Goal: Task Accomplishment & Management: Complete application form

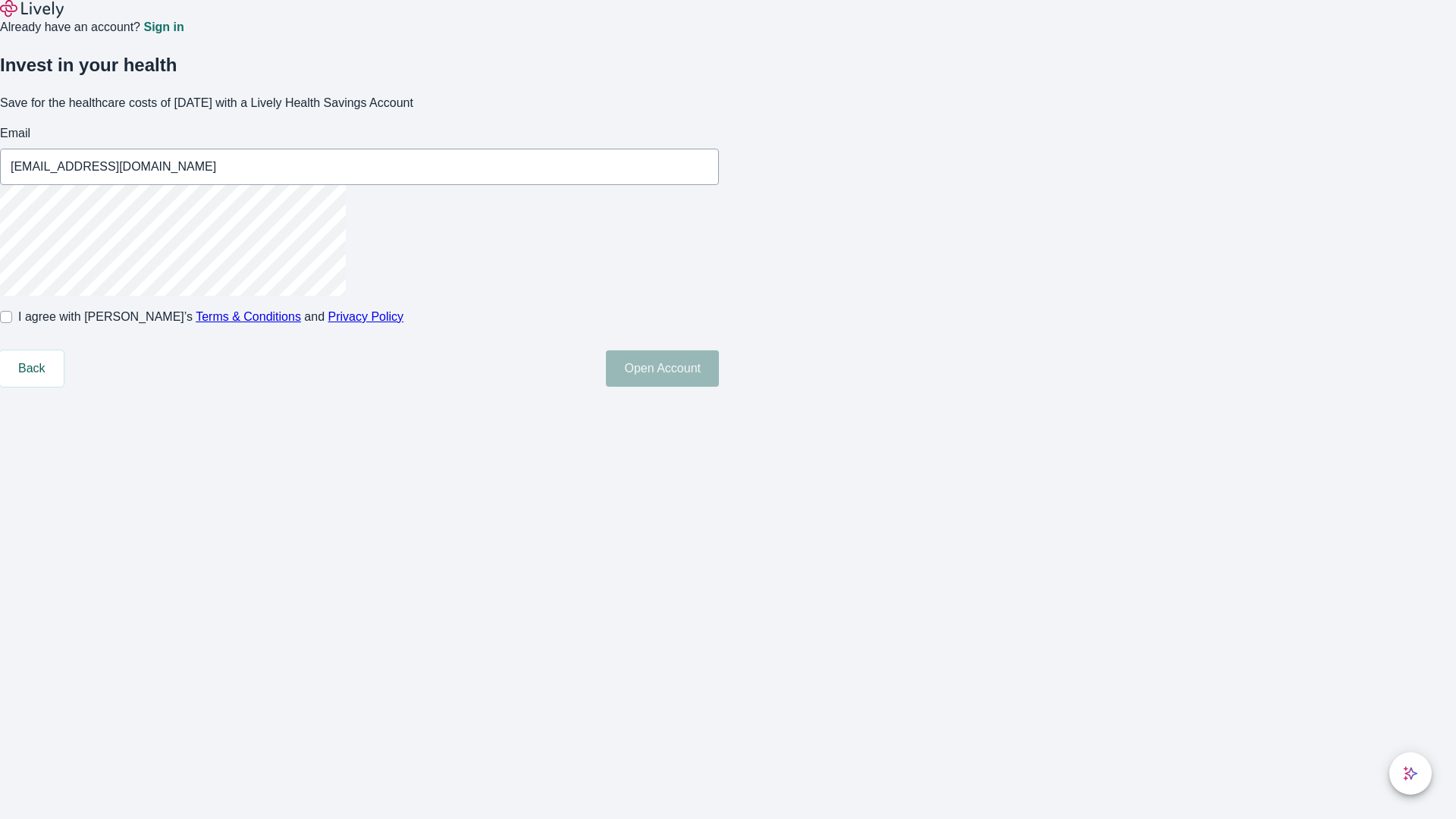
click at [12, 323] on input "I agree with Lively’s Terms & Conditions and Privacy Policy" at bounding box center [6, 317] width 12 height 12
checkbox input "true"
click at [719, 387] on button "Open Account" at bounding box center [662, 369] width 113 height 36
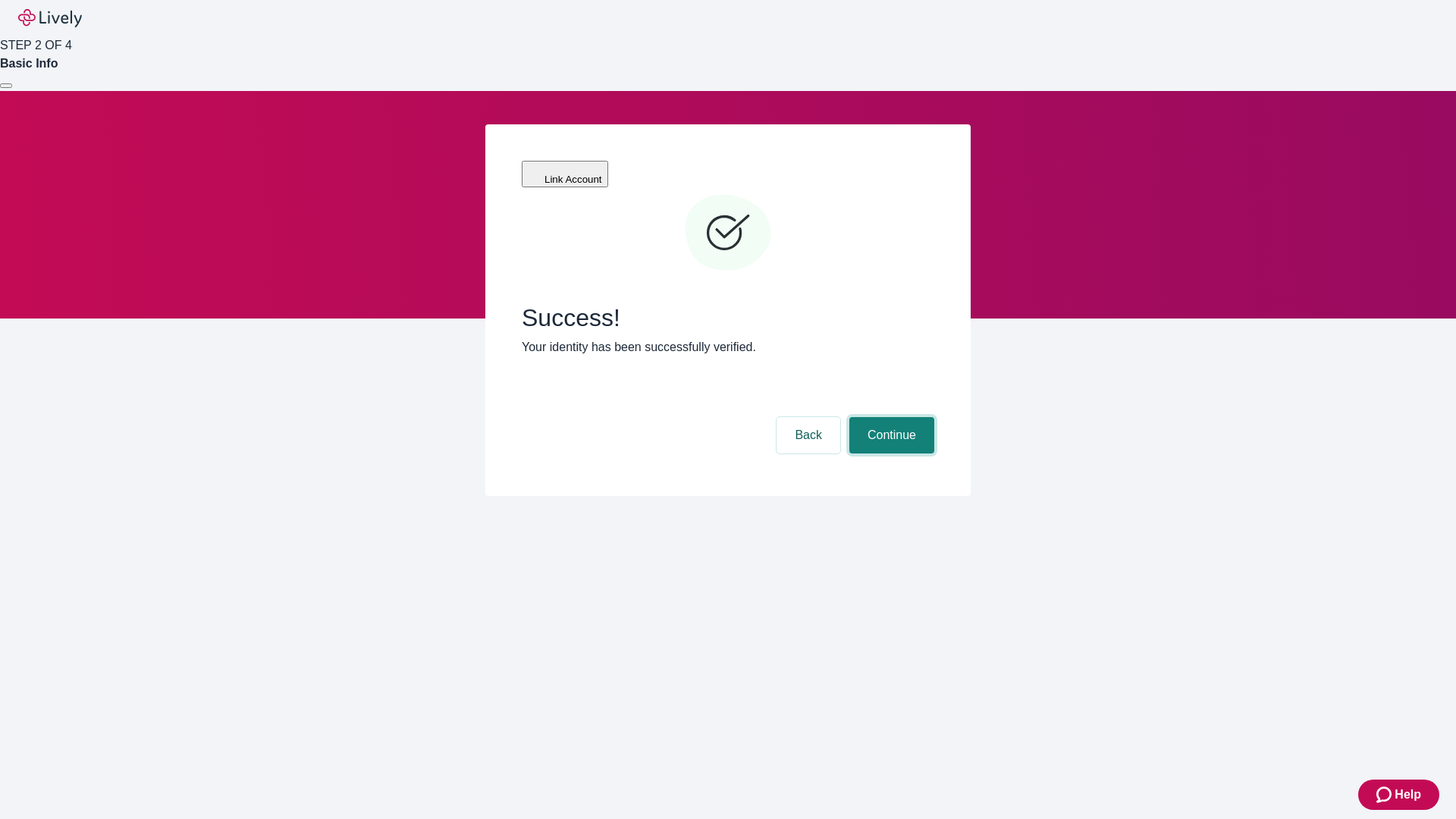
click at [890, 417] on button "Continue" at bounding box center [892, 435] width 85 height 36
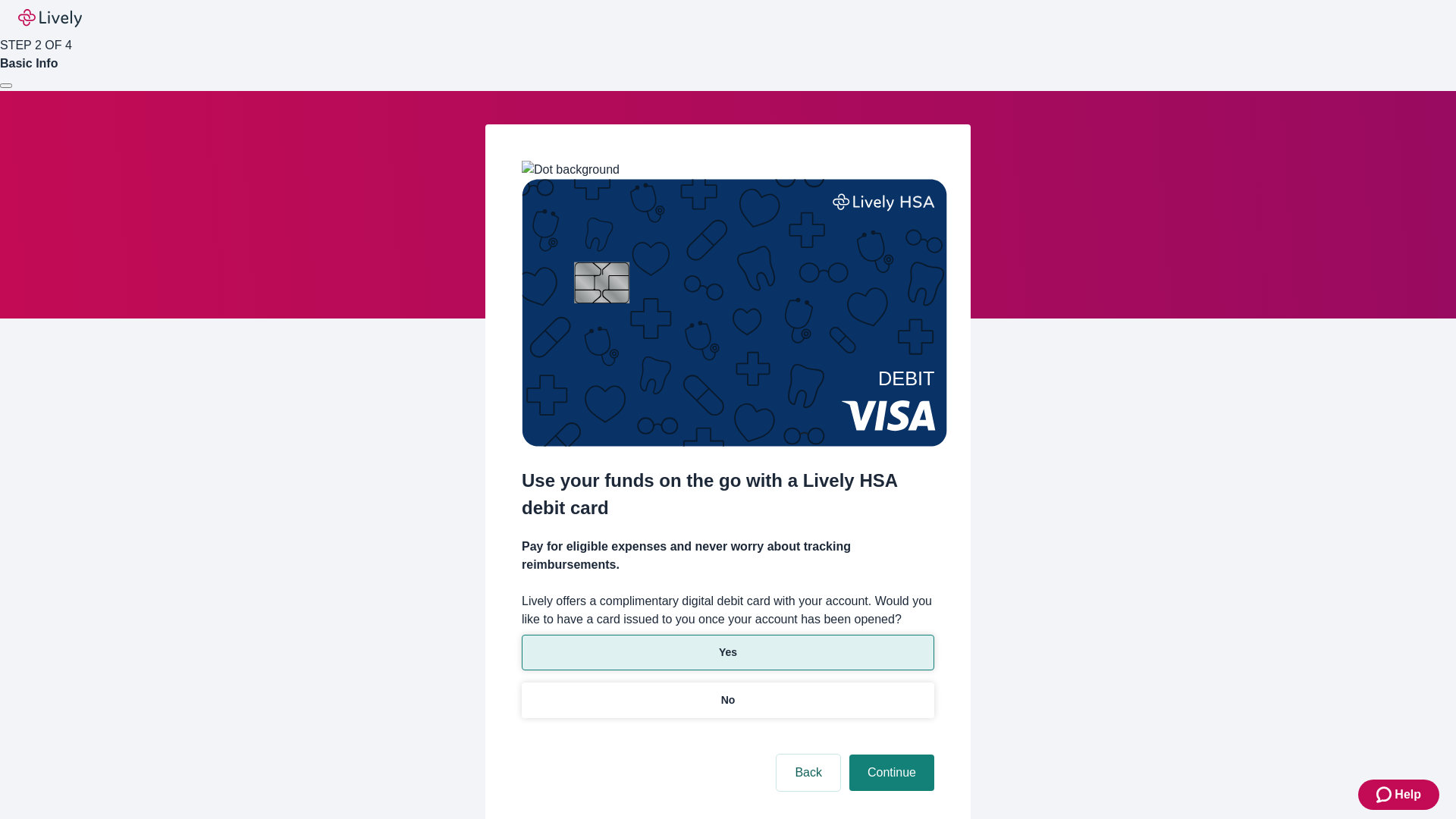
click at [727, 644] on p "Yes" at bounding box center [728, 652] width 18 height 16
click at [890, 754] on button "Continue" at bounding box center [892, 773] width 85 height 36
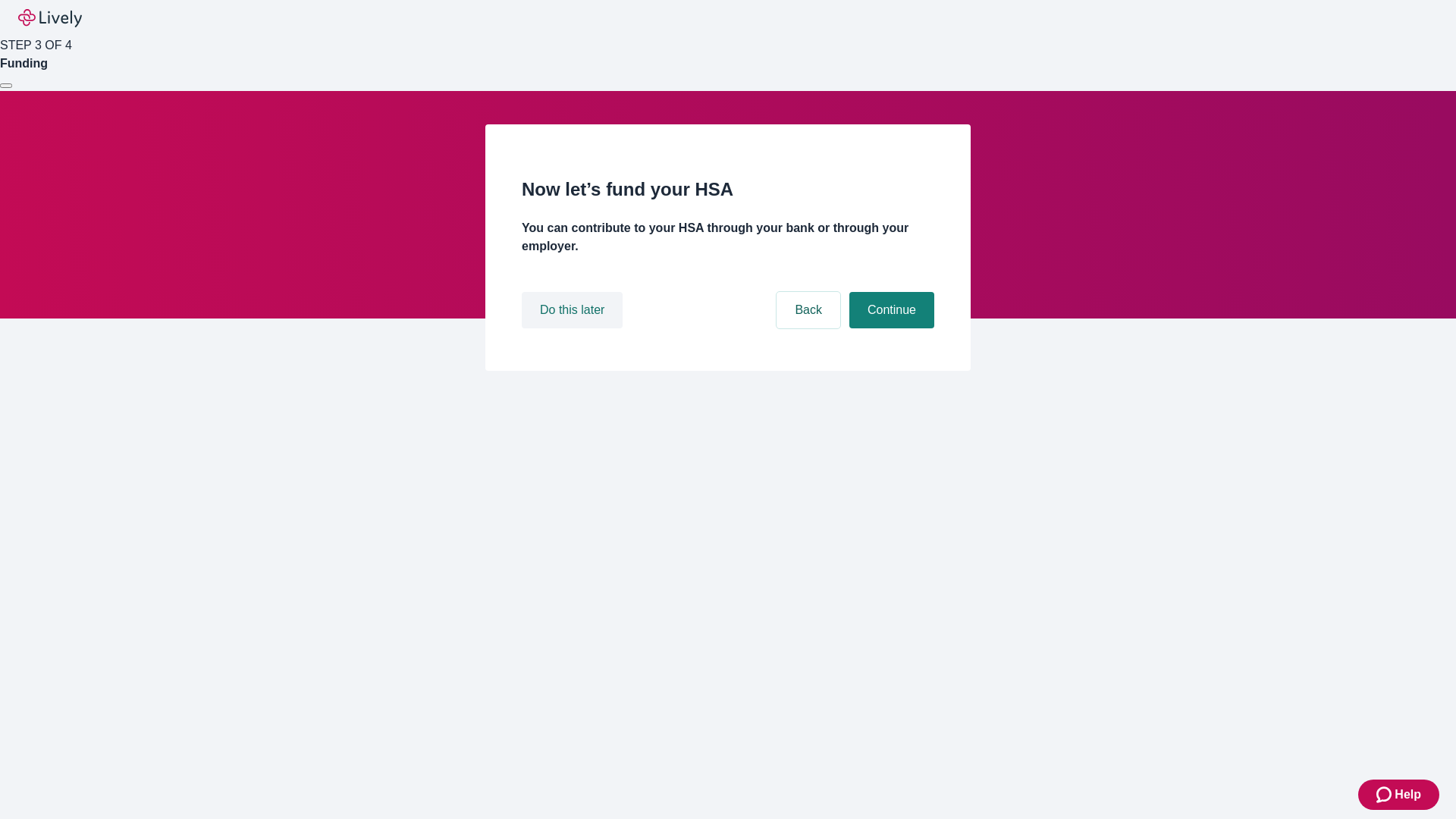
click at [574, 328] on button "Do this later" at bounding box center [572, 310] width 101 height 36
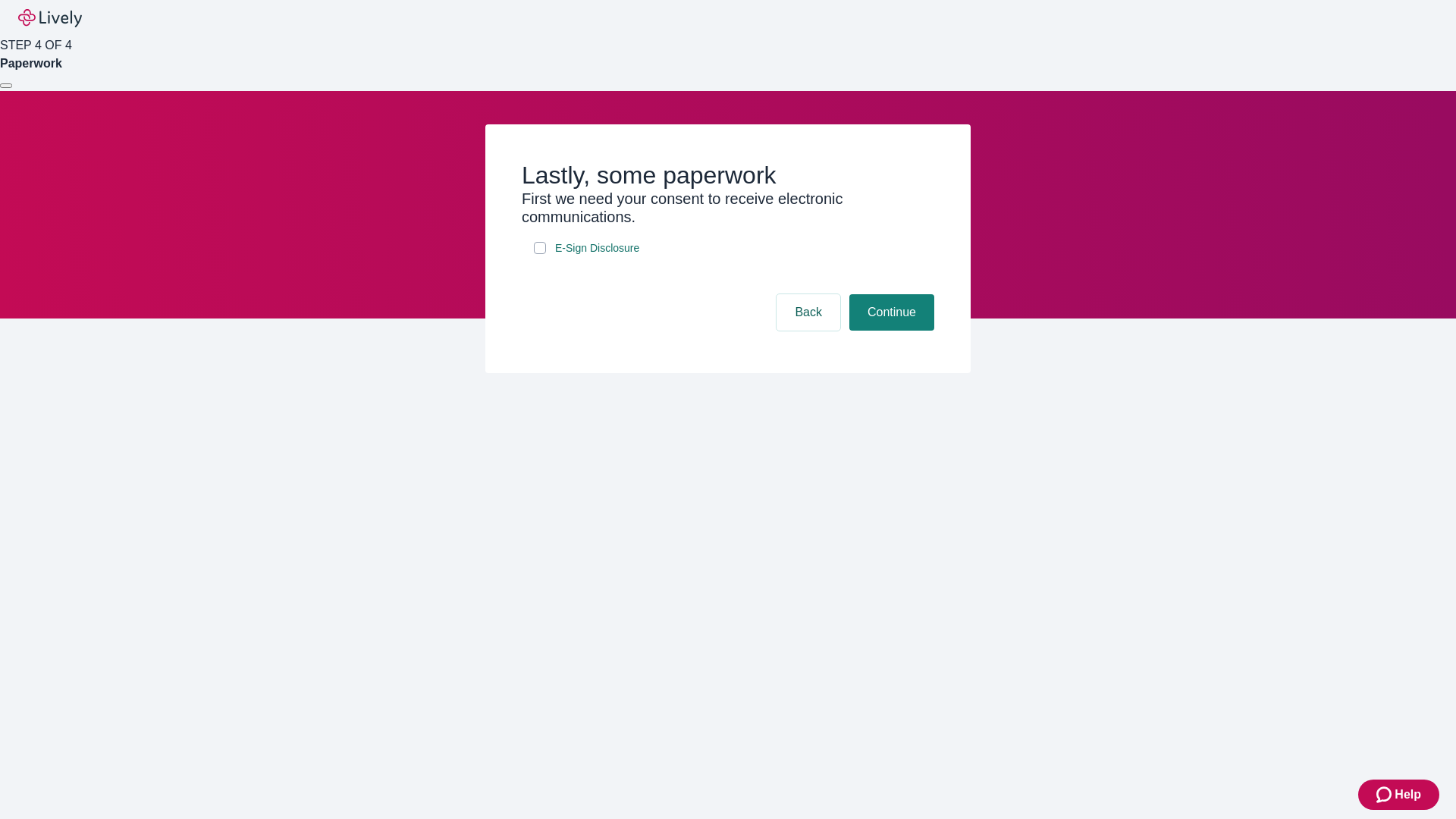
click at [540, 254] on input "E-Sign Disclosure" at bounding box center [540, 247] width 12 height 12
checkbox input "true"
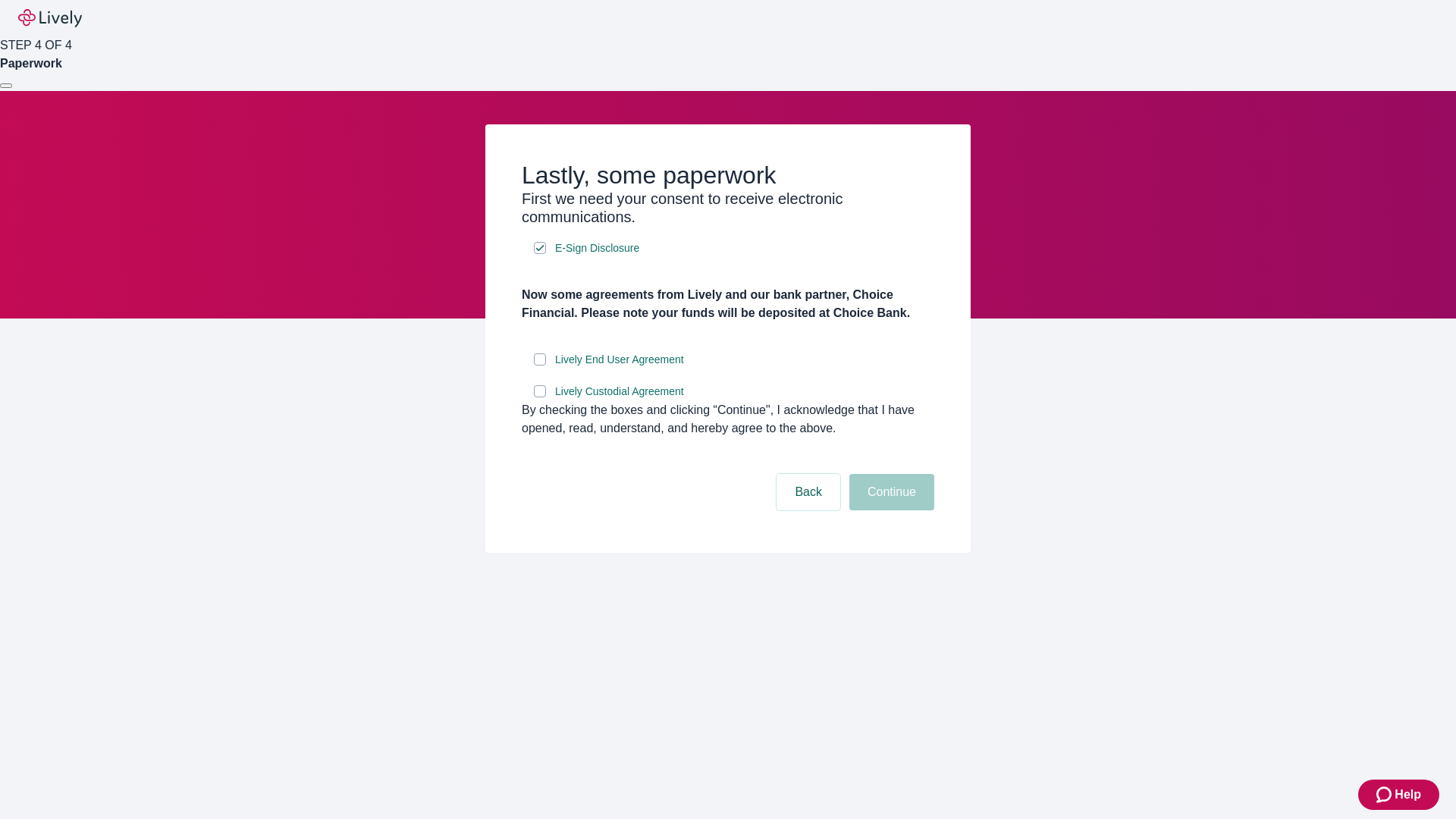
click at [540, 365] on input "Lively End User Agreement" at bounding box center [540, 359] width 12 height 12
checkbox input "true"
click at [540, 397] on input "Lively Custodial Agreement" at bounding box center [540, 391] width 12 height 12
checkbox input "true"
click at [890, 510] on button "Continue" at bounding box center [892, 492] width 85 height 36
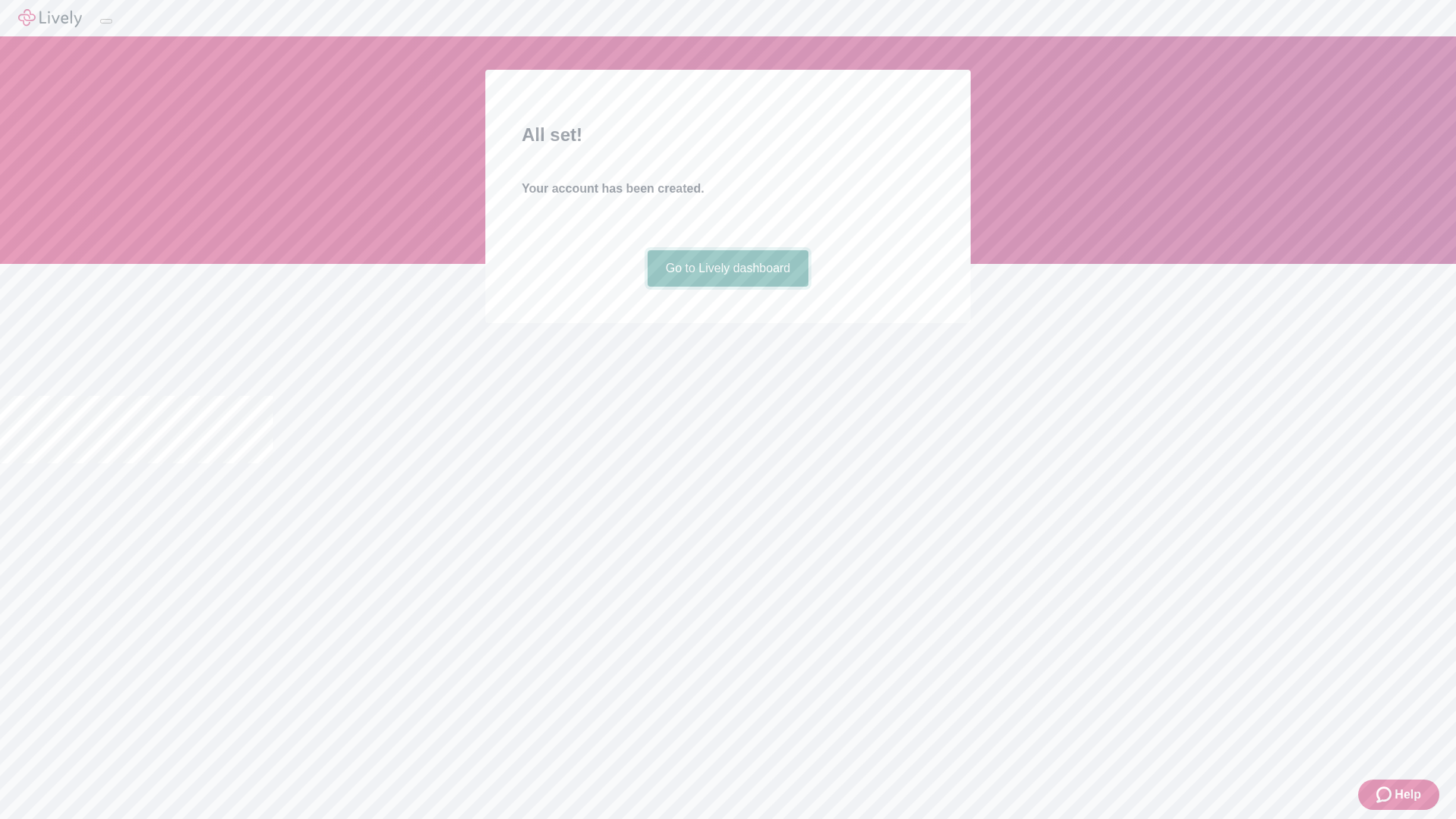
click at [727, 287] on link "Go to Lively dashboard" at bounding box center [728, 269] width 162 height 36
